Goal: Transaction & Acquisition: Book appointment/travel/reservation

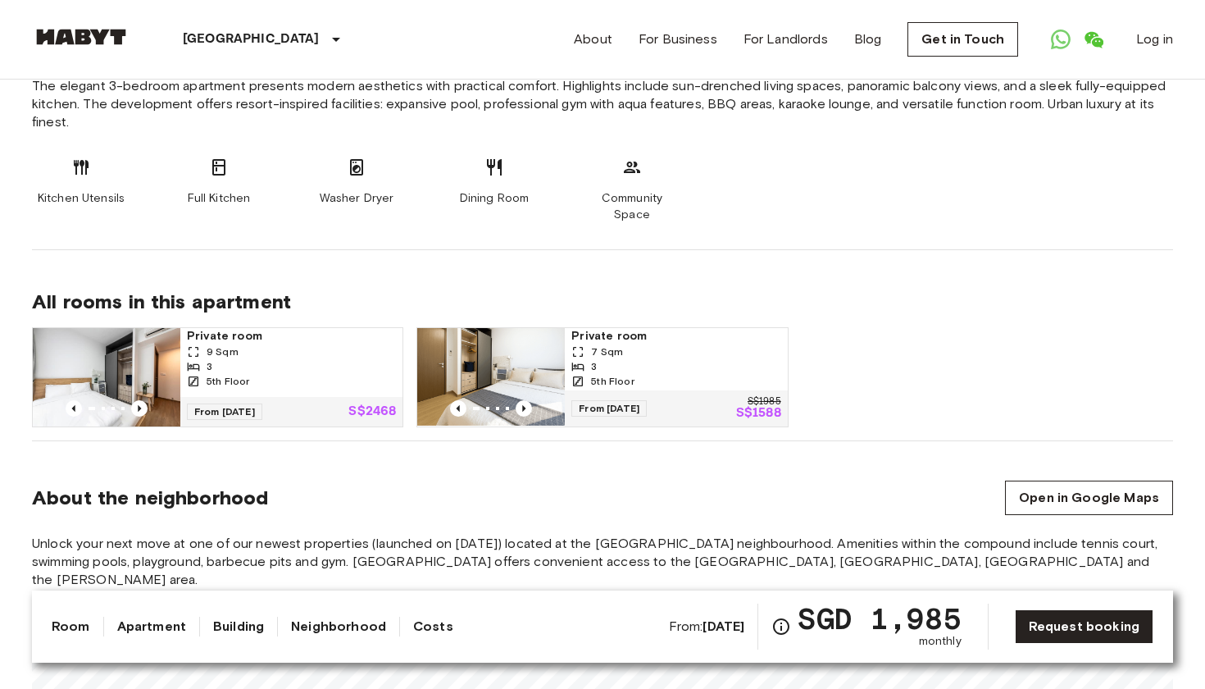
scroll to position [915, 0]
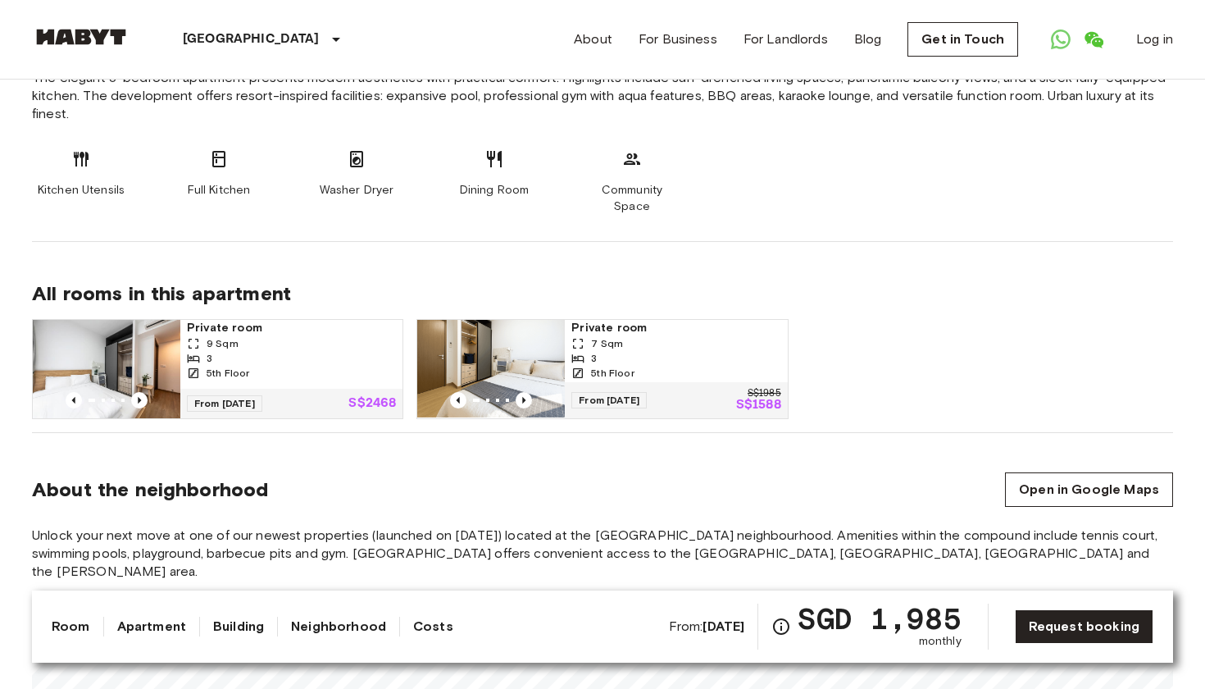
click at [589, 320] on span "Private room" at bounding box center [675, 328] width 209 height 16
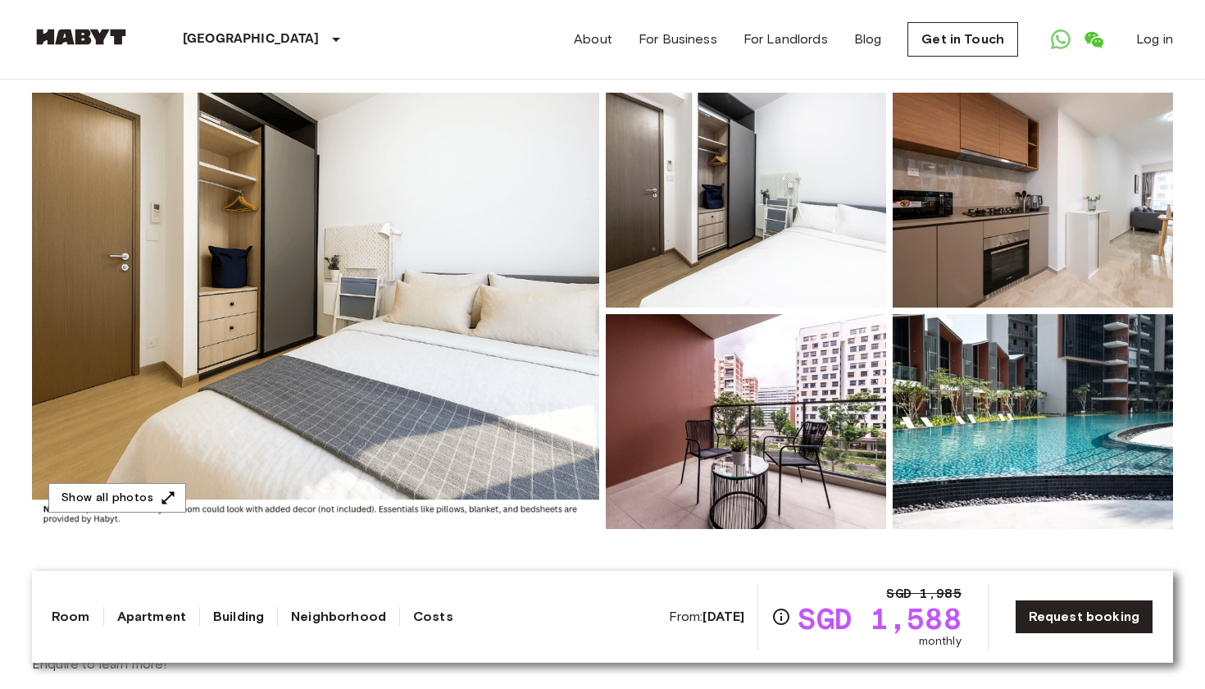
scroll to position [130, 0]
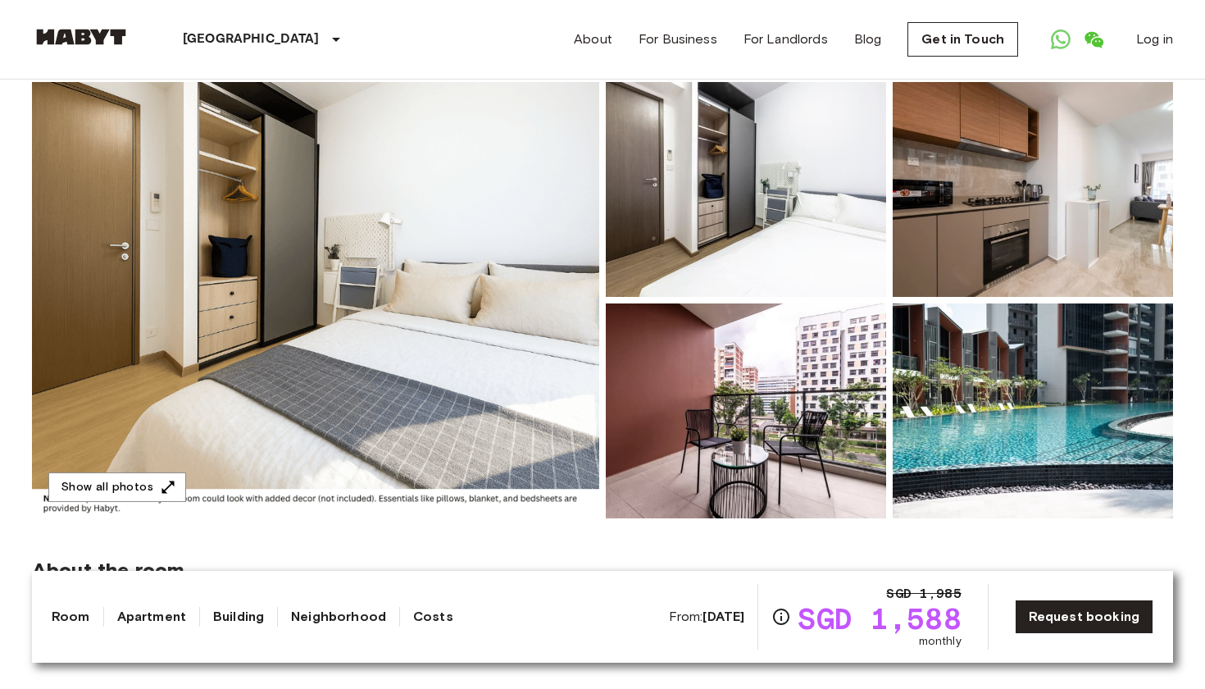
click at [392, 226] on img at bounding box center [315, 300] width 567 height 436
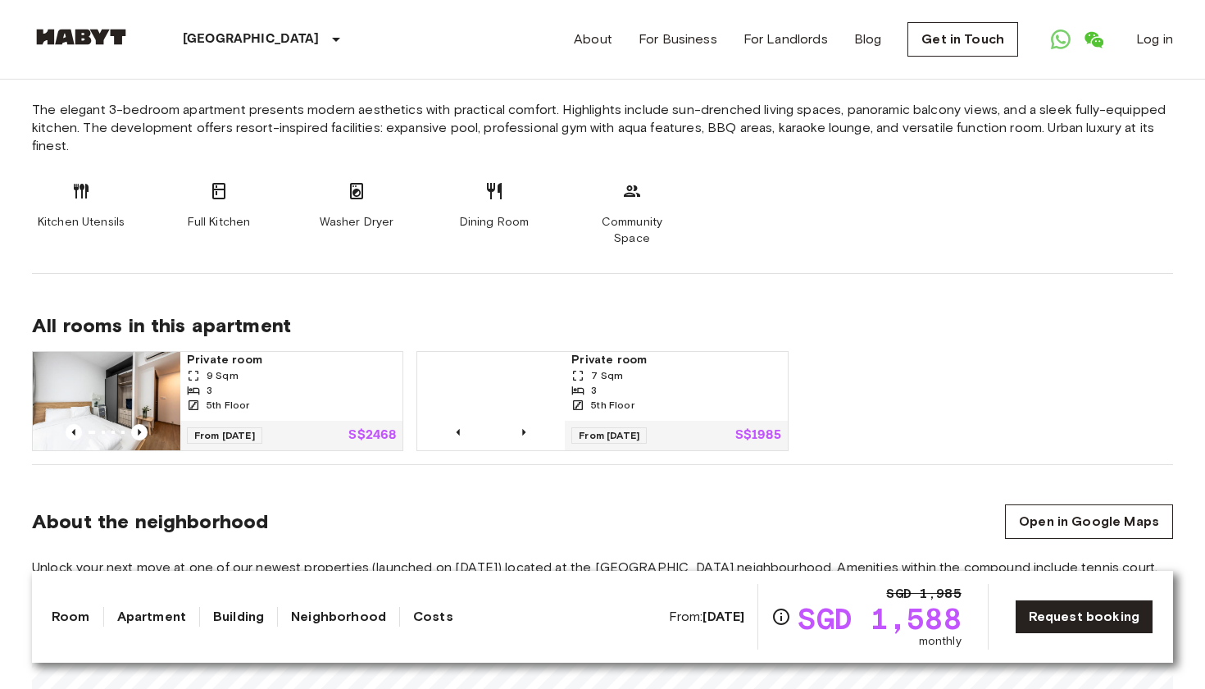
scroll to position [885, 0]
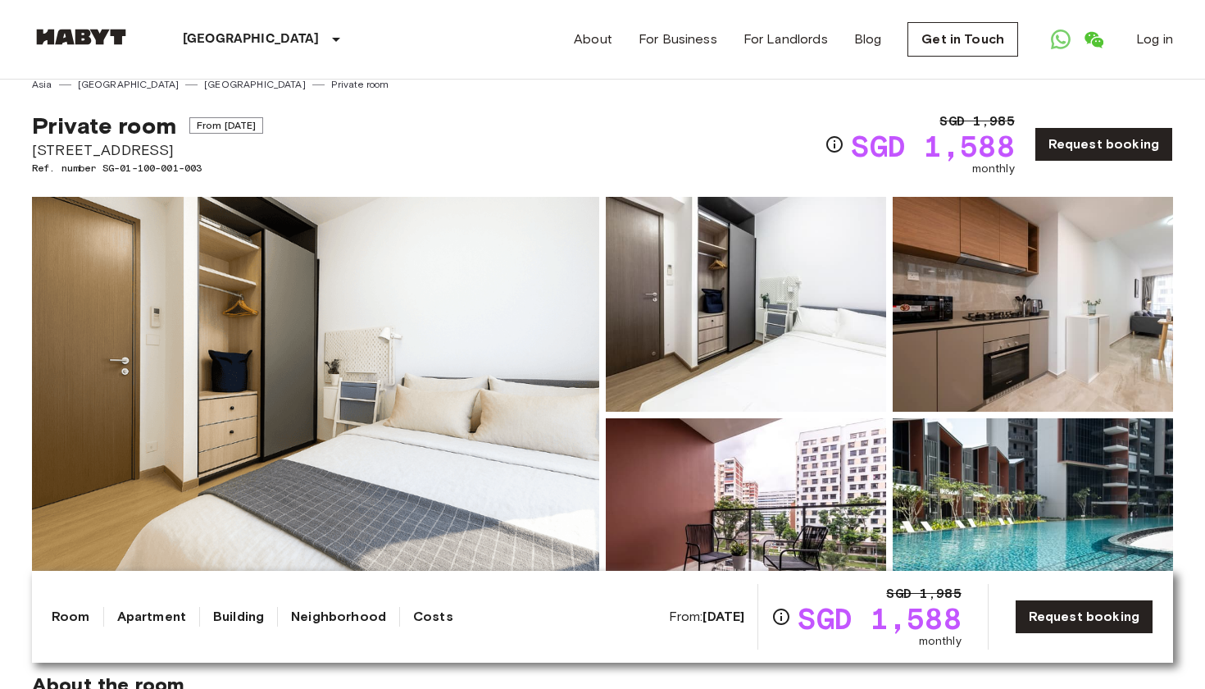
scroll to position [18, 0]
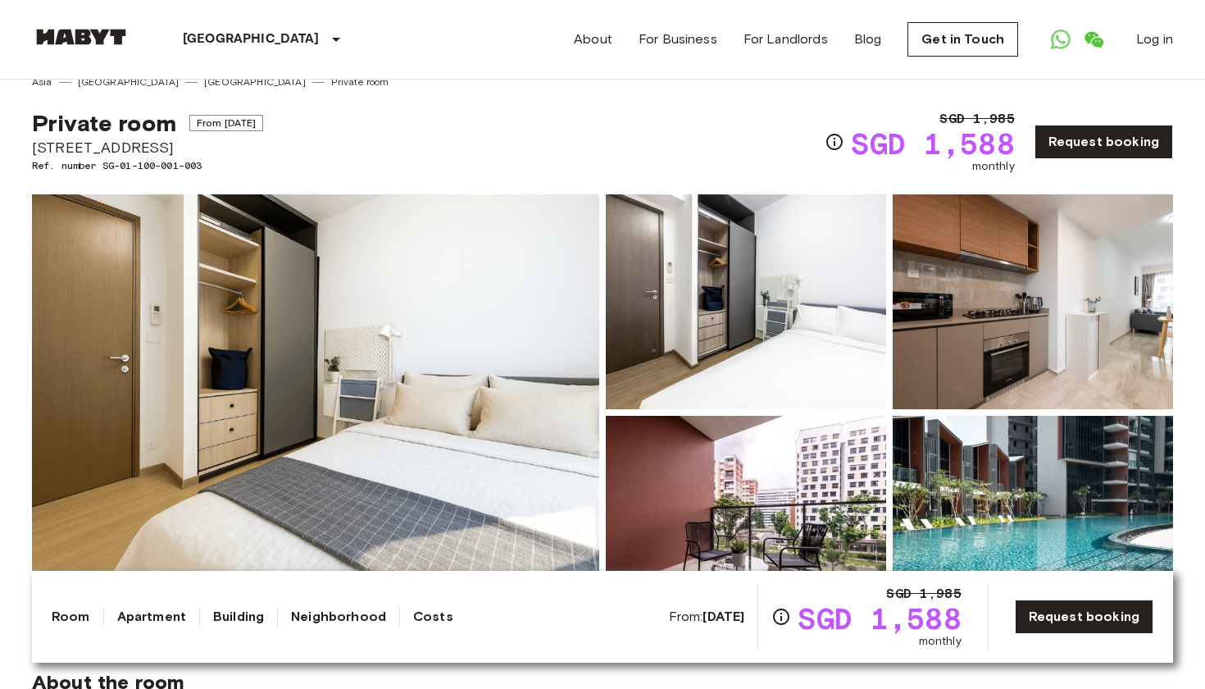
click at [562, 371] on img at bounding box center [315, 412] width 567 height 436
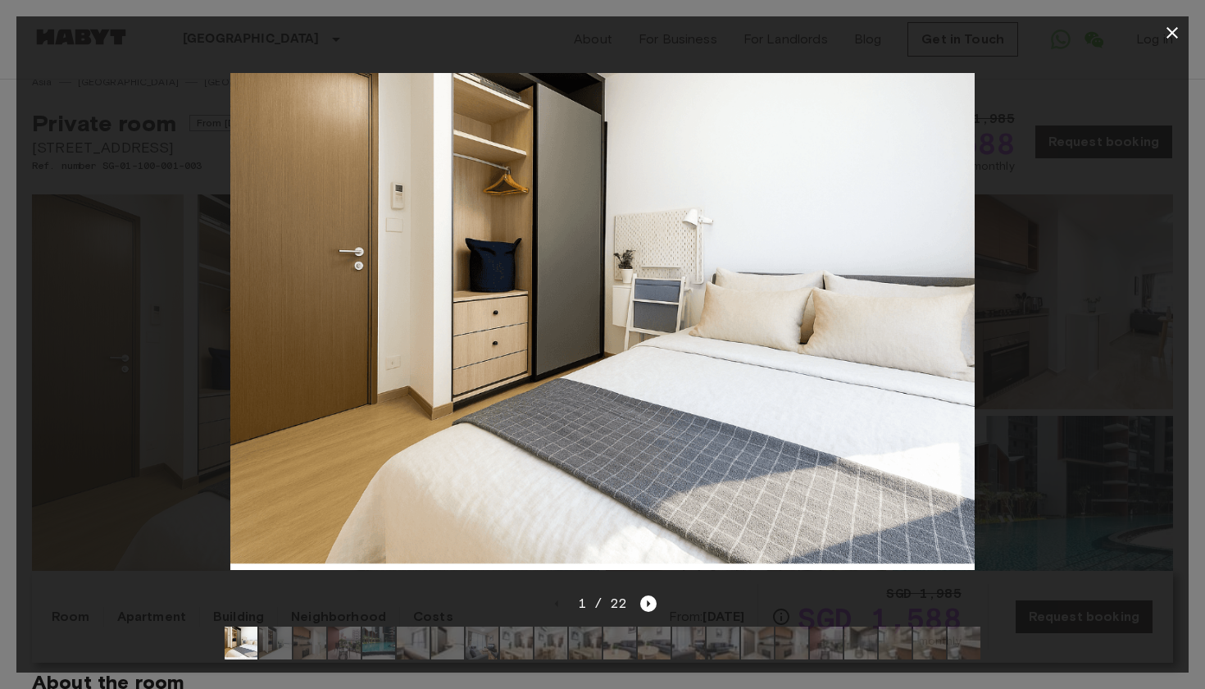
click at [1171, 34] on icon "button" at bounding box center [1172, 32] width 11 height 11
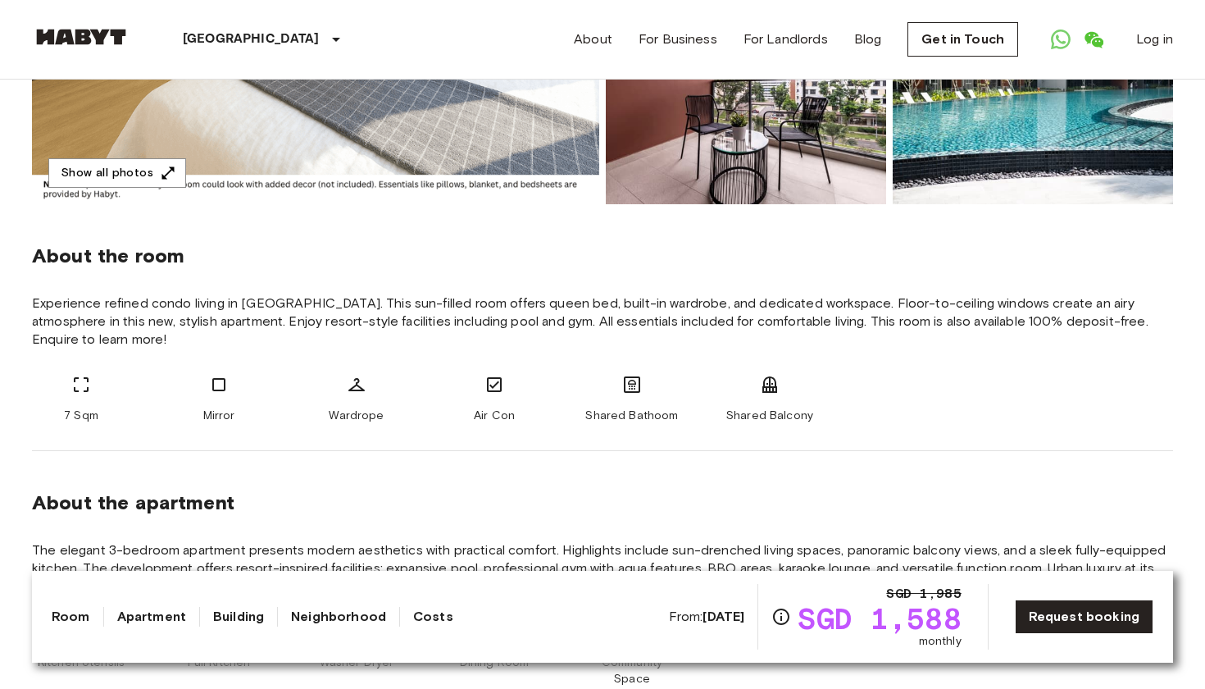
scroll to position [438, 0]
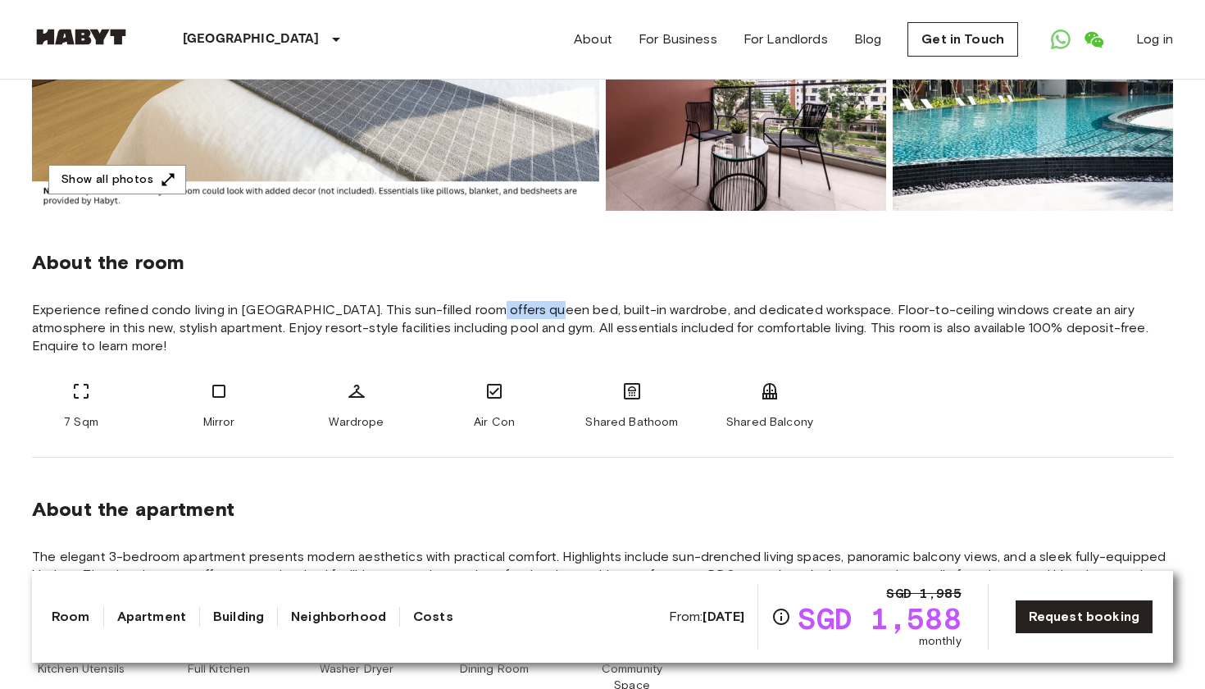
drag, startPoint x: 476, startPoint y: 312, endPoint x: 543, endPoint y: 302, distance: 67.1
click at [544, 303] on span "Experience refined condo living in [GEOGRAPHIC_DATA]. This sun-filled room offe…" at bounding box center [602, 328] width 1141 height 54
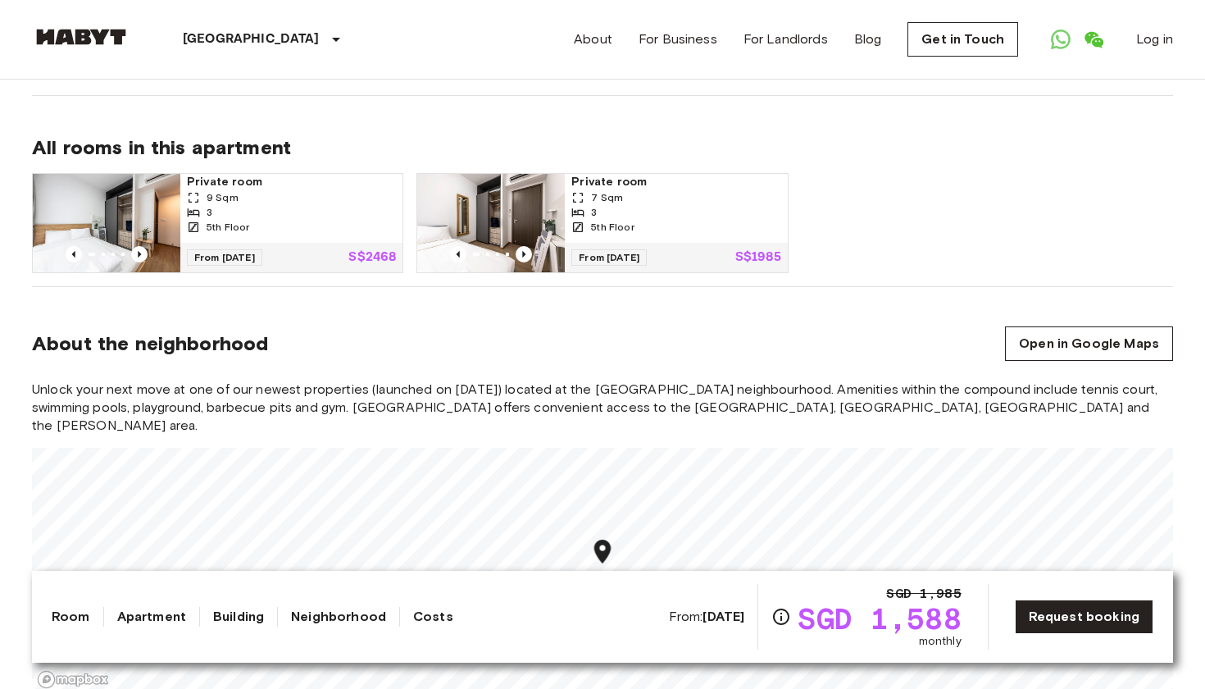
scroll to position [1060, 0]
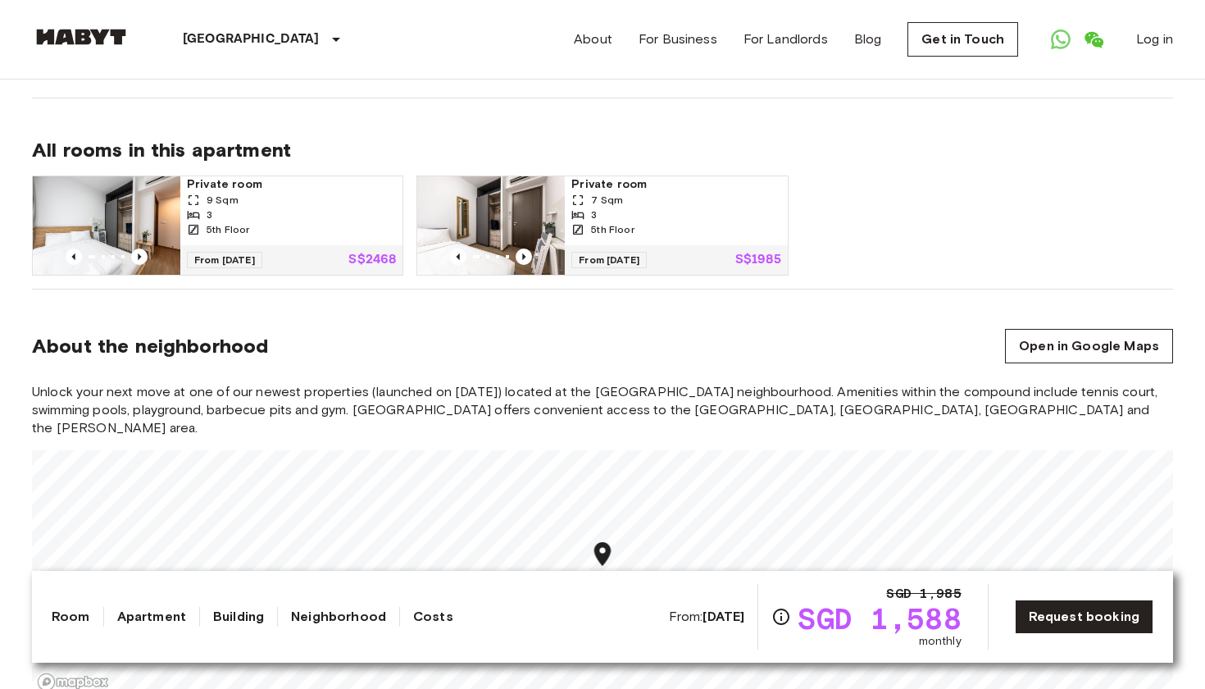
click at [614, 193] on span "7 Sqm" at bounding box center [607, 200] width 32 height 15
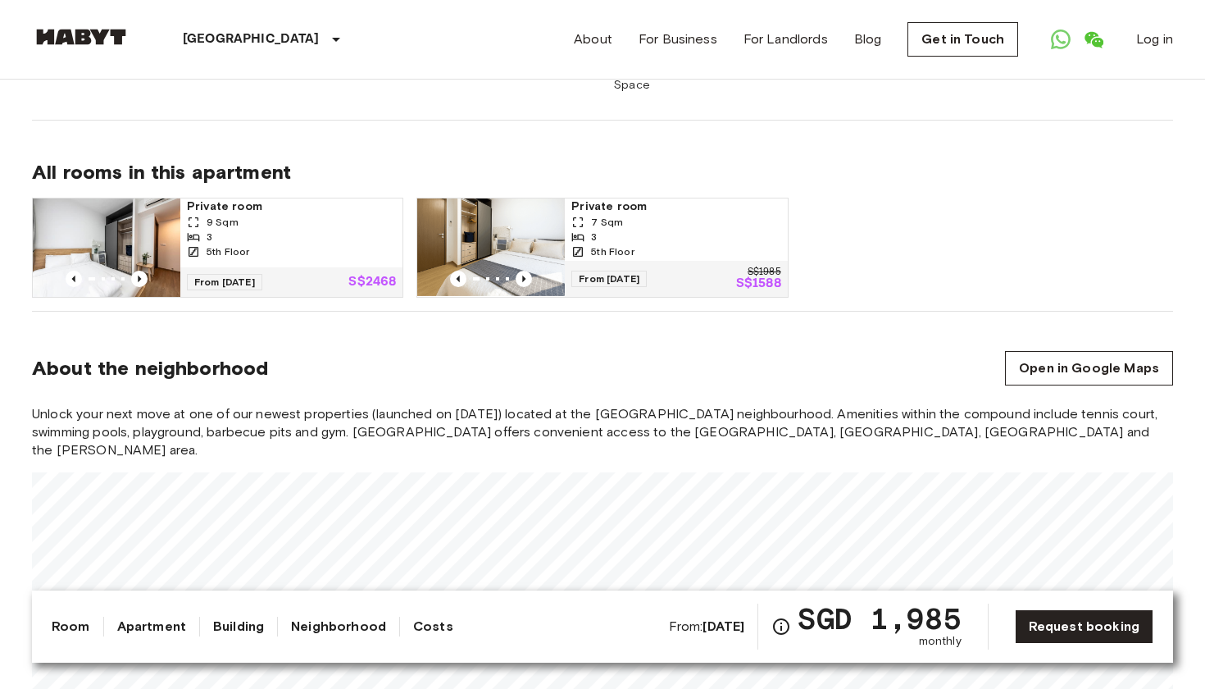
scroll to position [1034, 0]
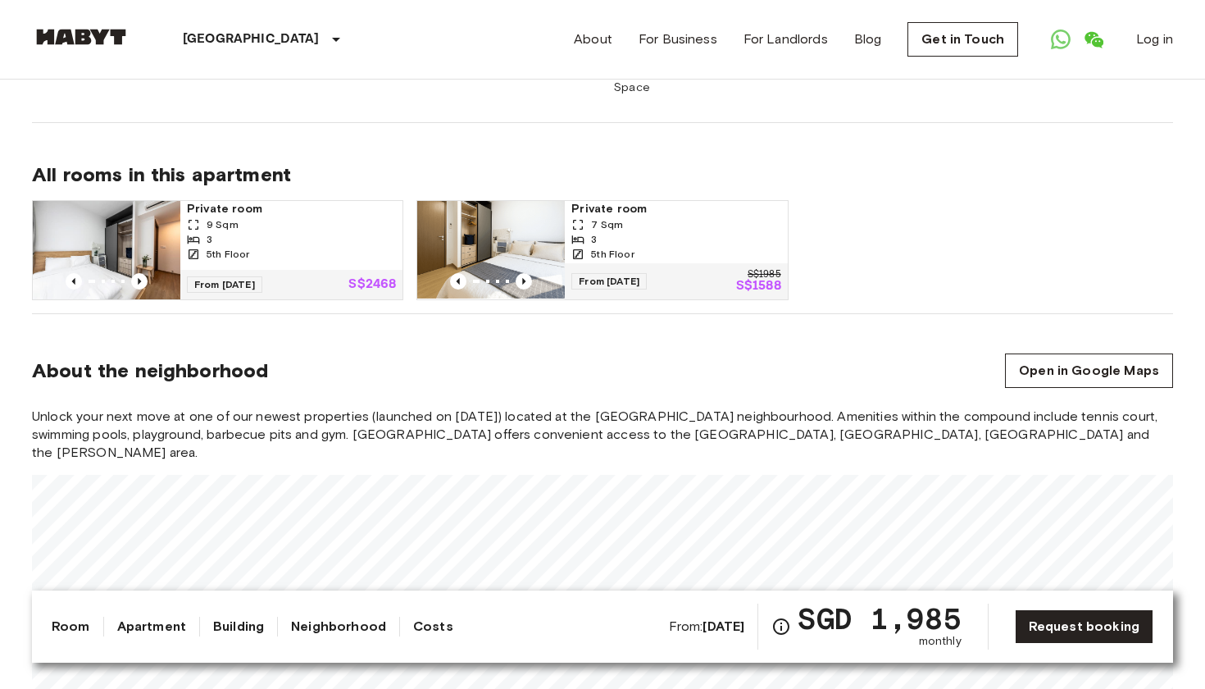
click at [606, 201] on span "Private room" at bounding box center [675, 209] width 209 height 16
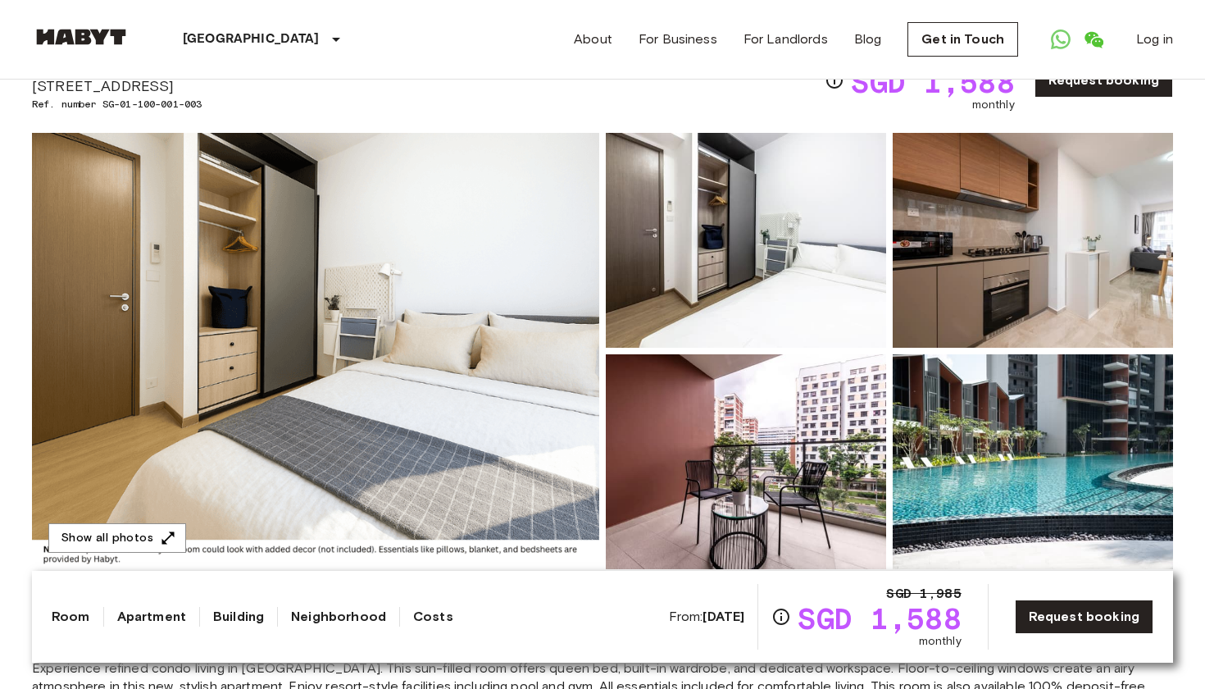
scroll to position [83, 0]
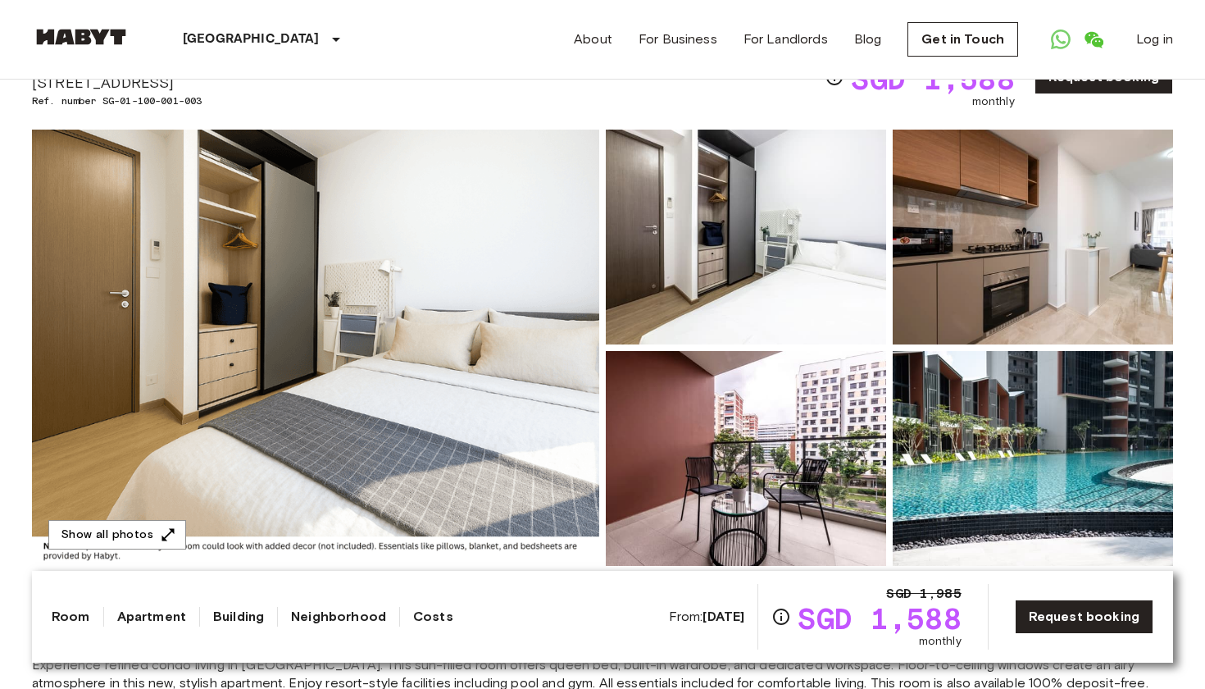
click at [503, 320] on img at bounding box center [315, 348] width 567 height 436
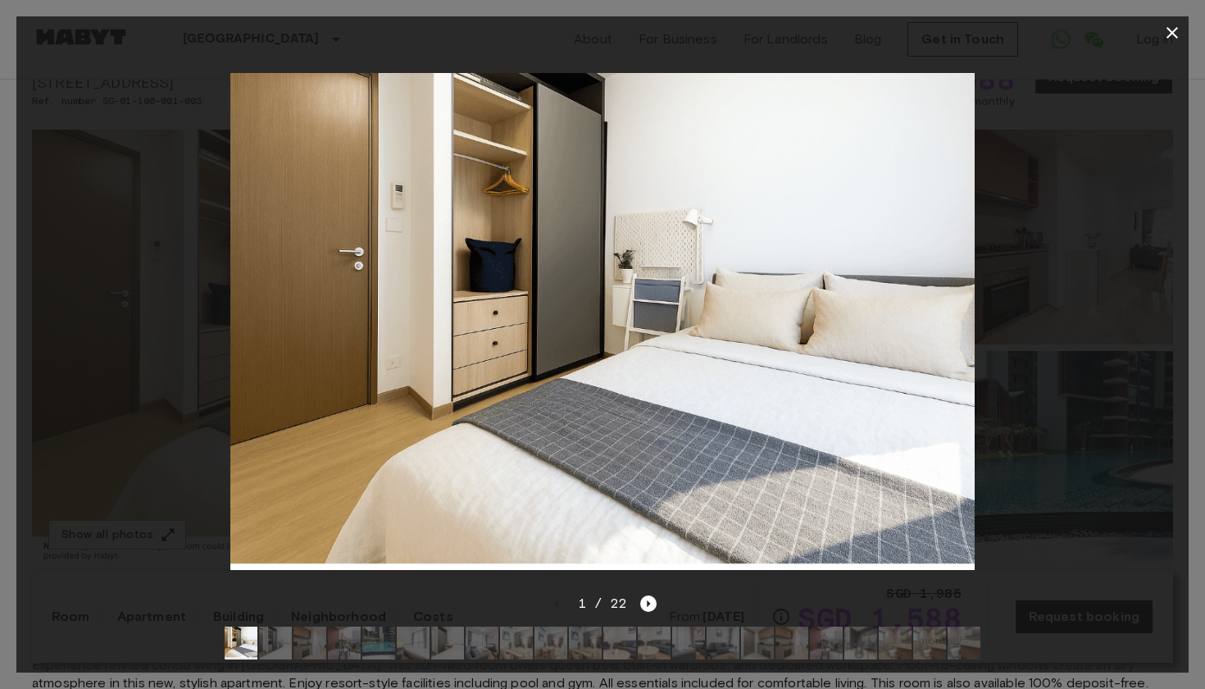
click at [1021, 243] on div at bounding box center [602, 321] width 1172 height 544
click at [1171, 33] on icon "button" at bounding box center [1173, 33] width 20 height 20
